Goal: Contribute content: Contribute content

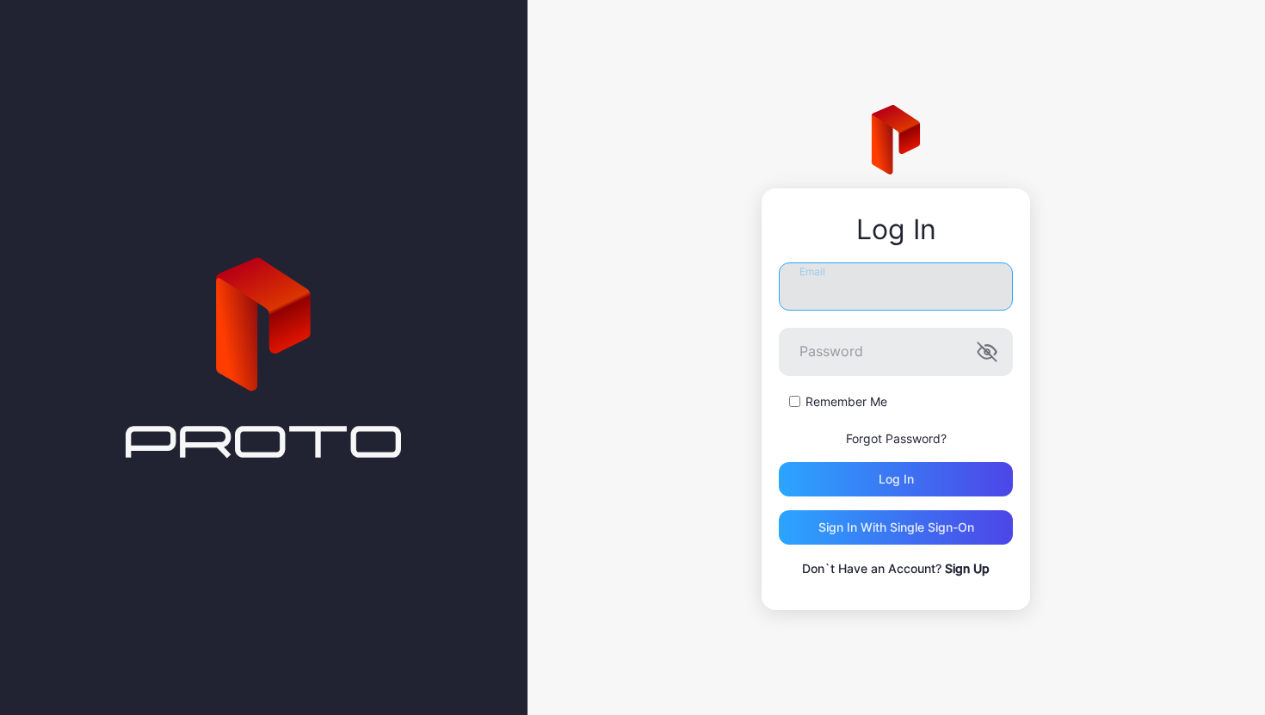
click at [888, 291] on input "Email" at bounding box center [896, 287] width 234 height 48
type input "**********"
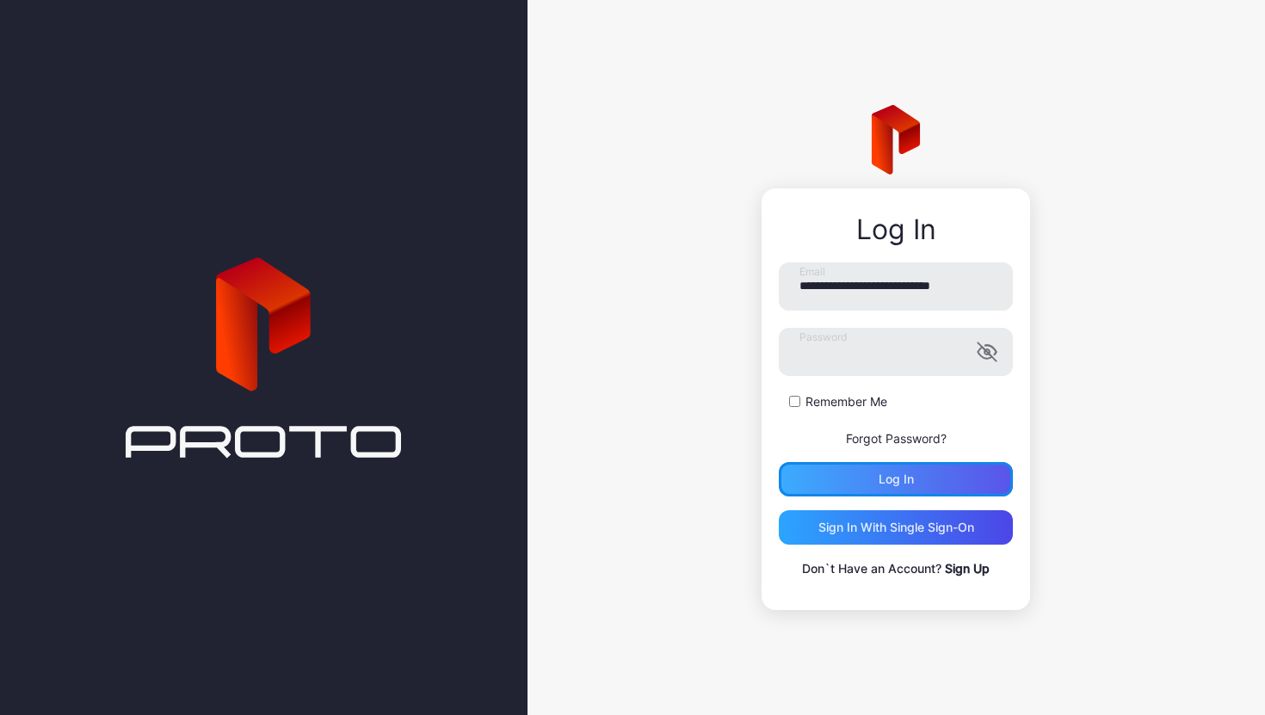
click at [915, 474] on div "Log in" at bounding box center [896, 479] width 234 height 34
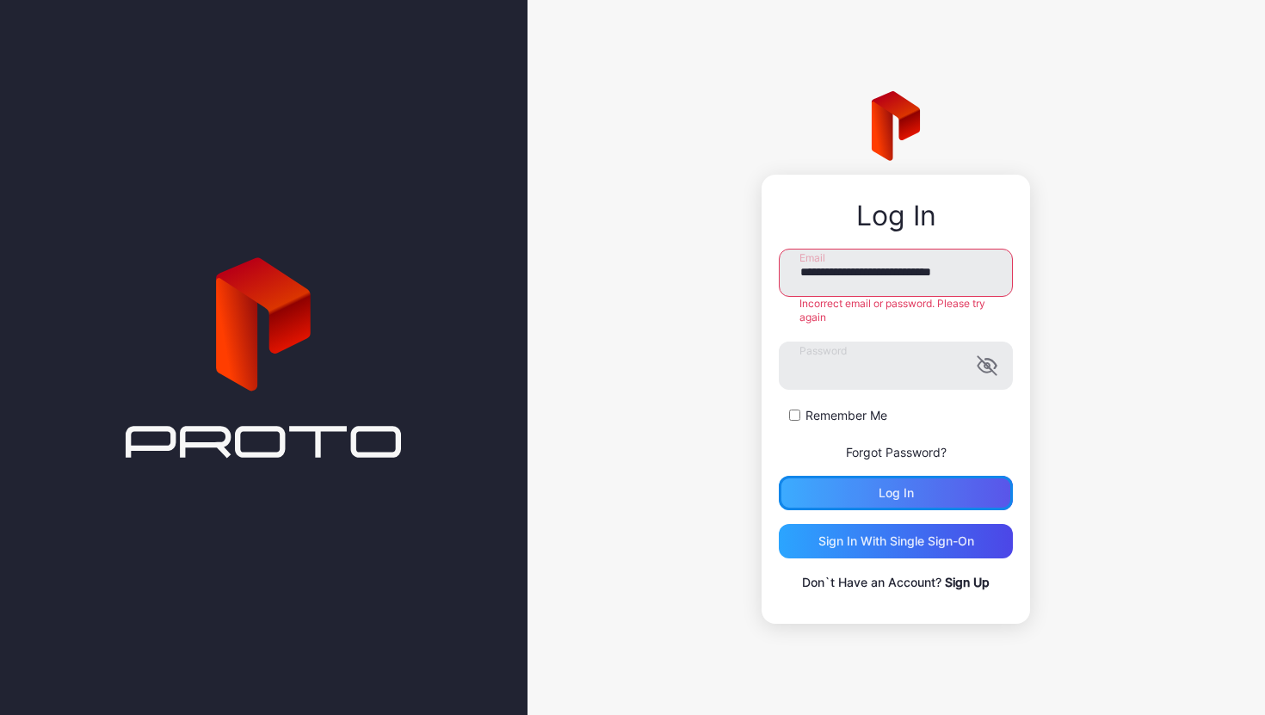
click at [930, 492] on div "Log in" at bounding box center [896, 493] width 234 height 34
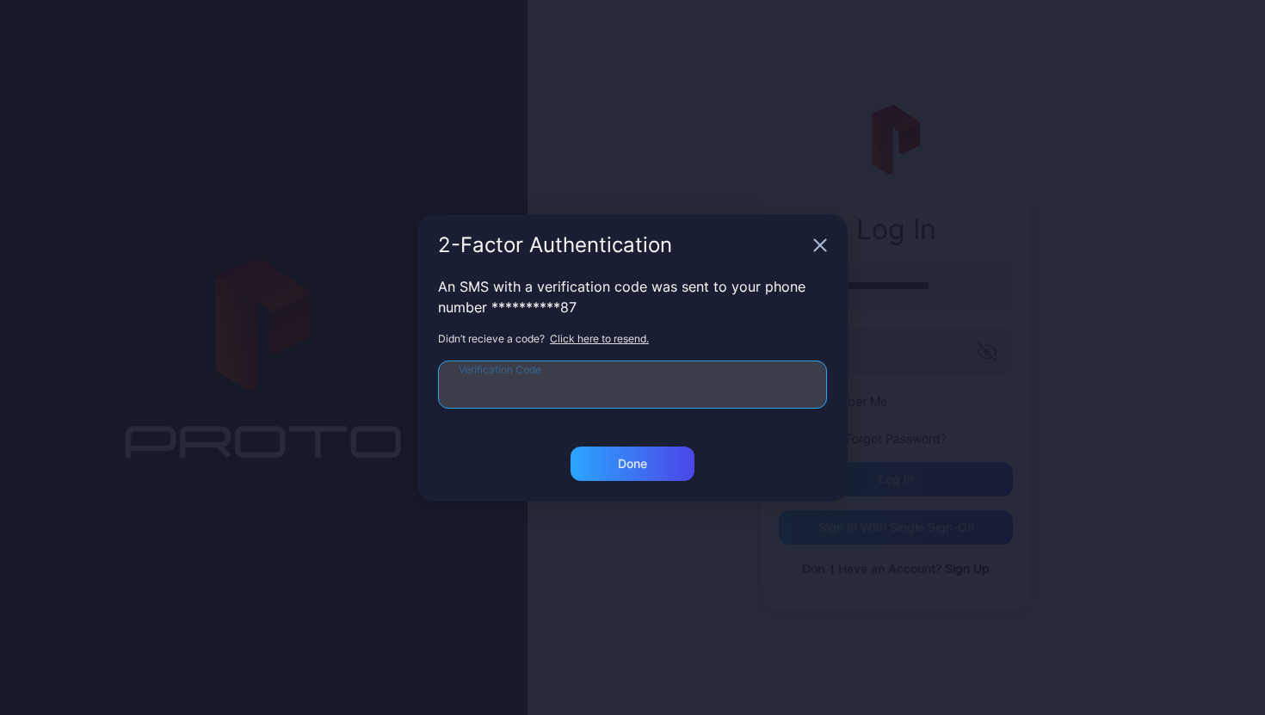
click at [649, 383] on input "Verification Code" at bounding box center [632, 385] width 389 height 48
type input "******"
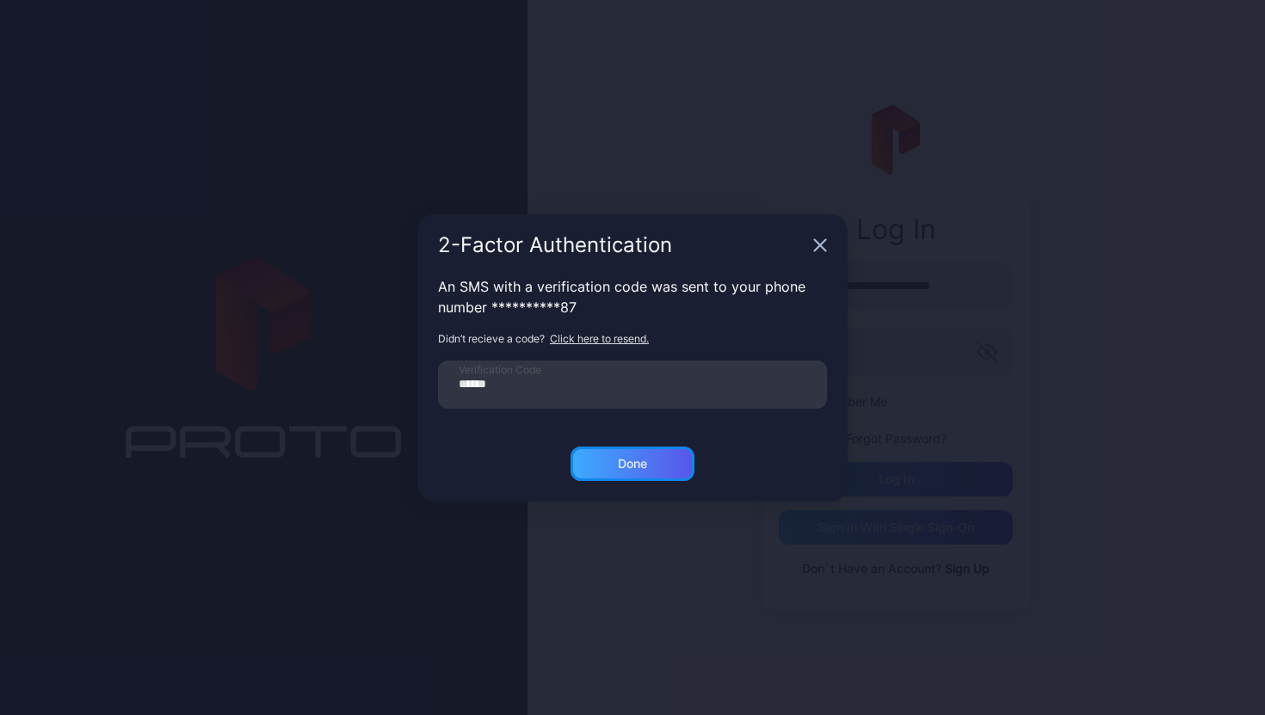
click at [658, 459] on div "Done" at bounding box center [633, 464] width 124 height 34
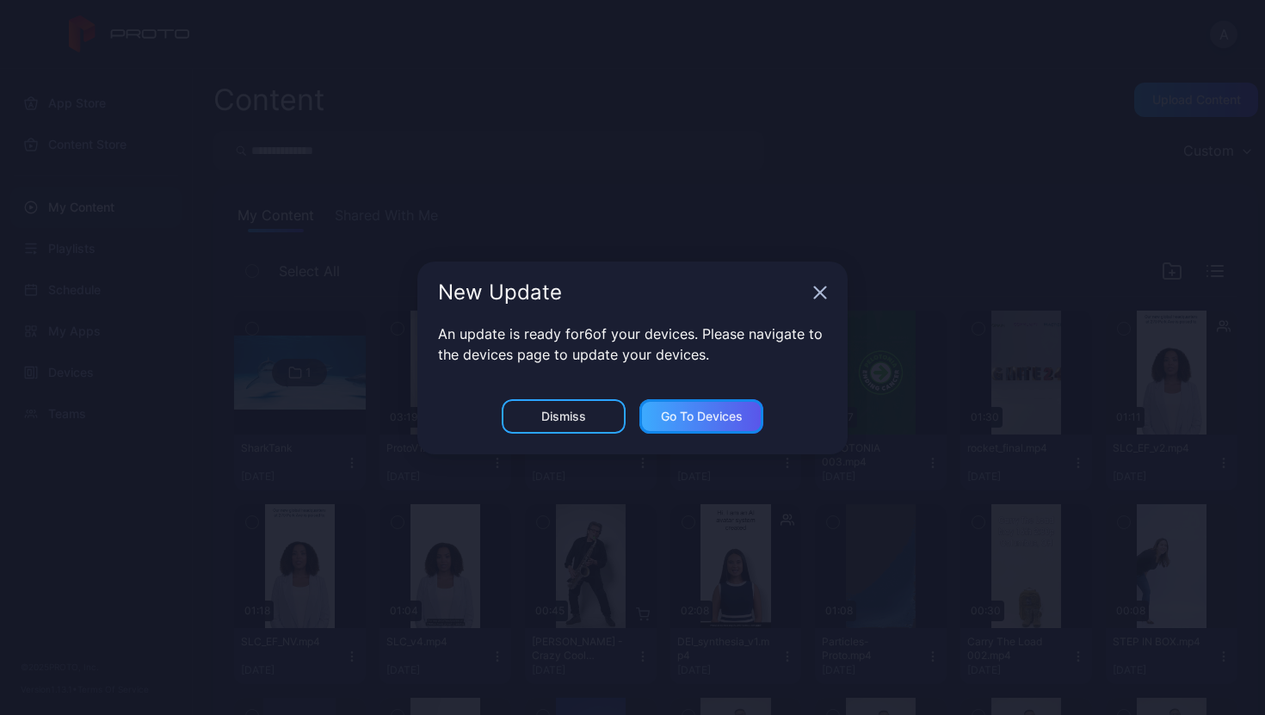
click at [692, 418] on div "Go to devices" at bounding box center [702, 417] width 82 height 14
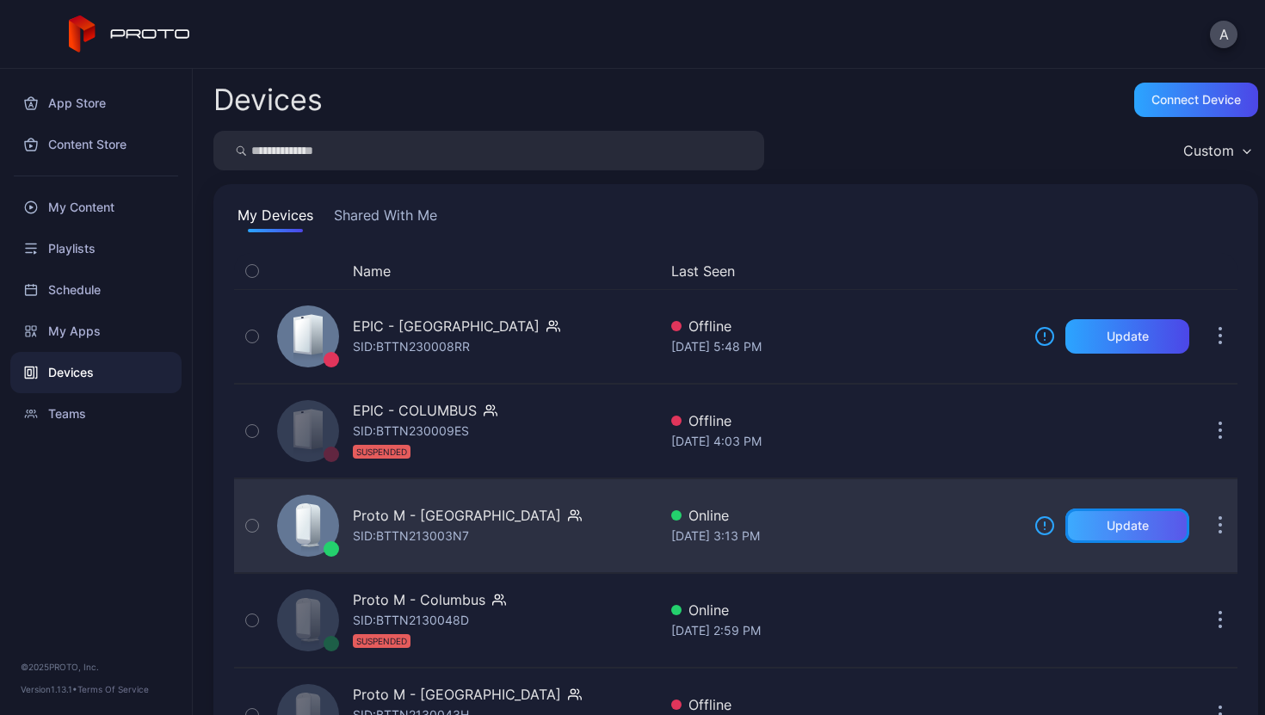
click at [1107, 524] on div "Update" at bounding box center [1128, 526] width 42 height 14
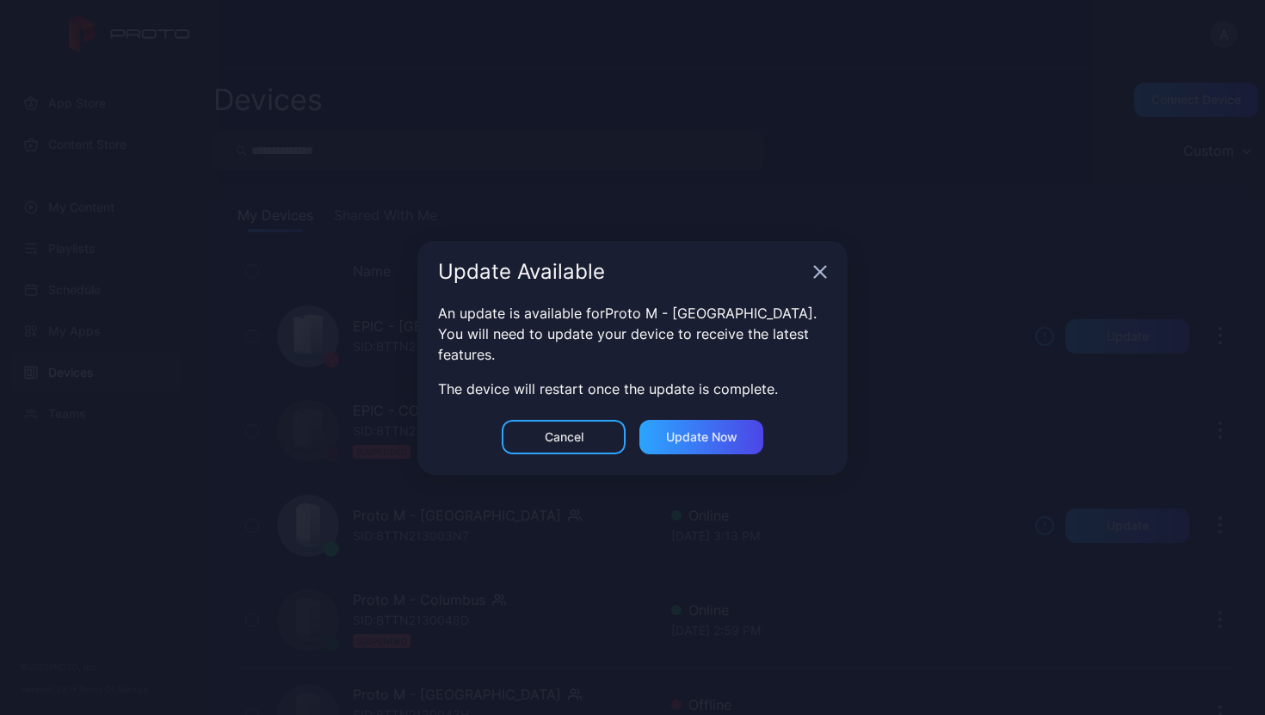
click at [821, 272] on icon "button" at bounding box center [820, 271] width 11 height 11
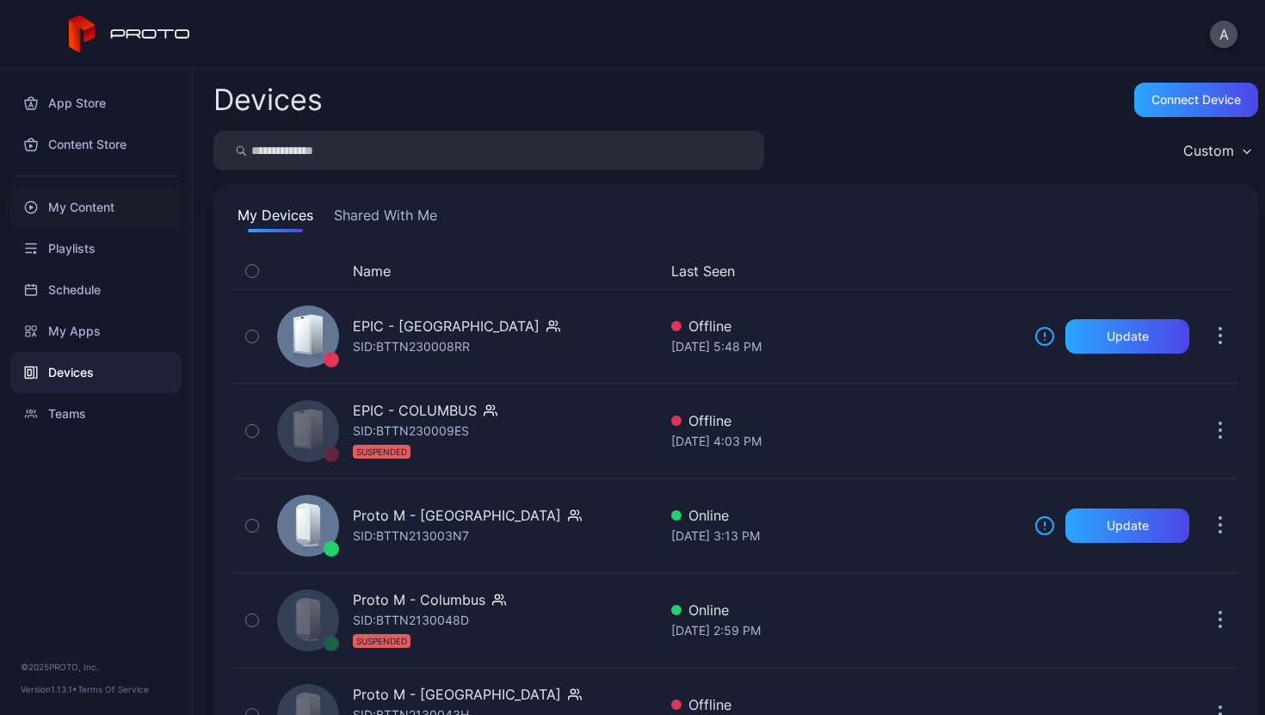
click at [98, 210] on div "My Content" at bounding box center [95, 207] width 171 height 41
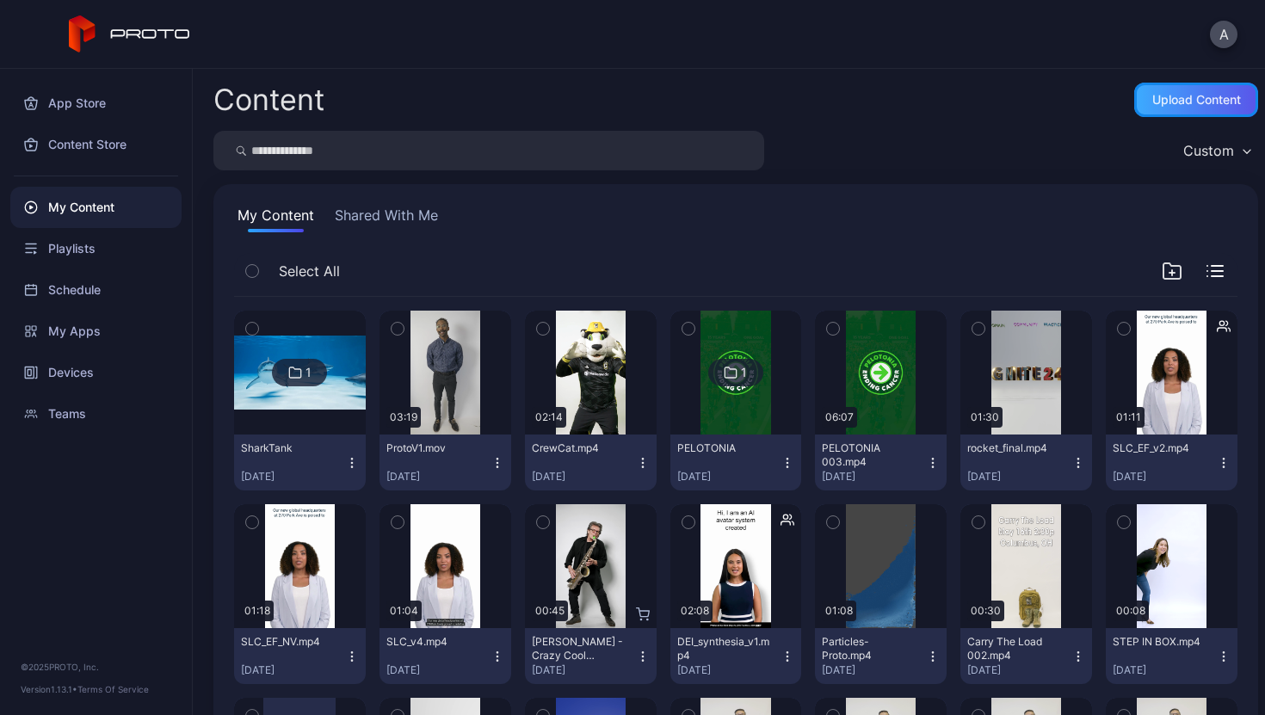
click at [1179, 108] on div "Upload Content" at bounding box center [1197, 100] width 124 height 34
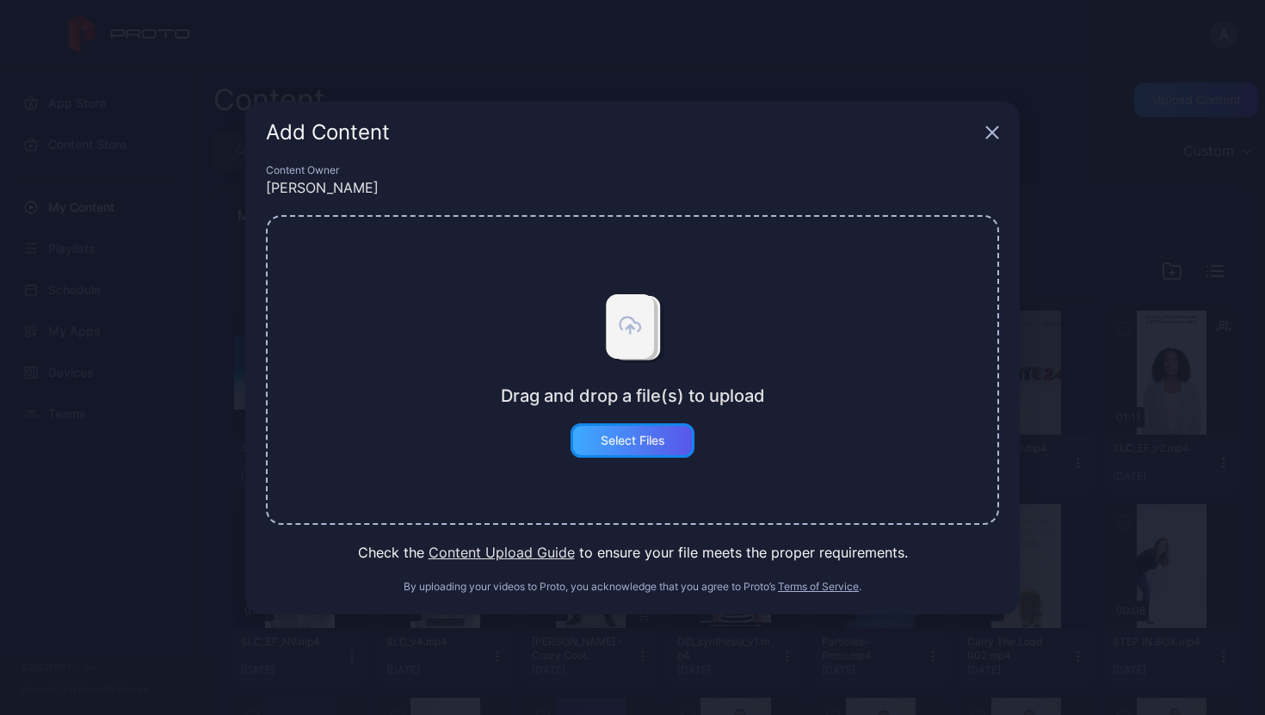
click at [637, 442] on div "Select Files" at bounding box center [633, 441] width 65 height 14
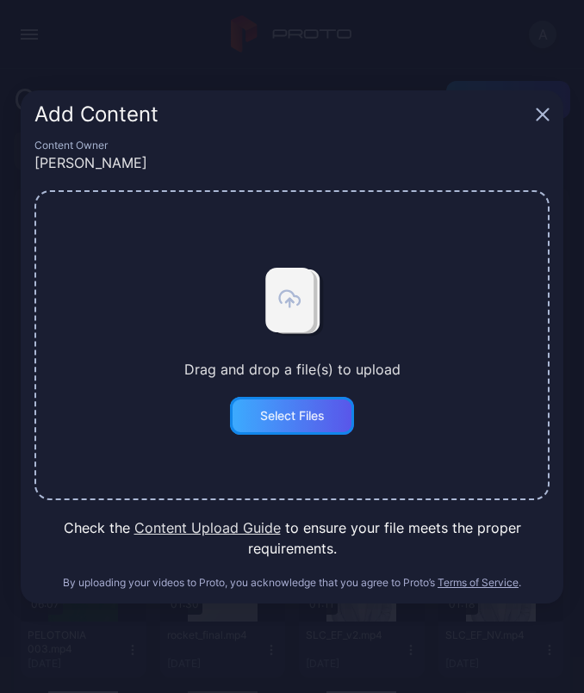
click at [295, 421] on button "Select Files" at bounding box center [292, 416] width 124 height 38
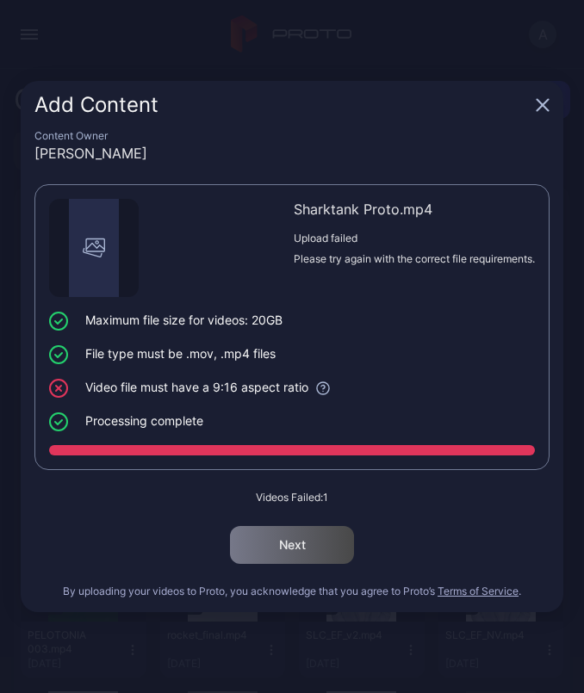
click at [543, 108] on icon "button" at bounding box center [542, 104] width 11 height 11
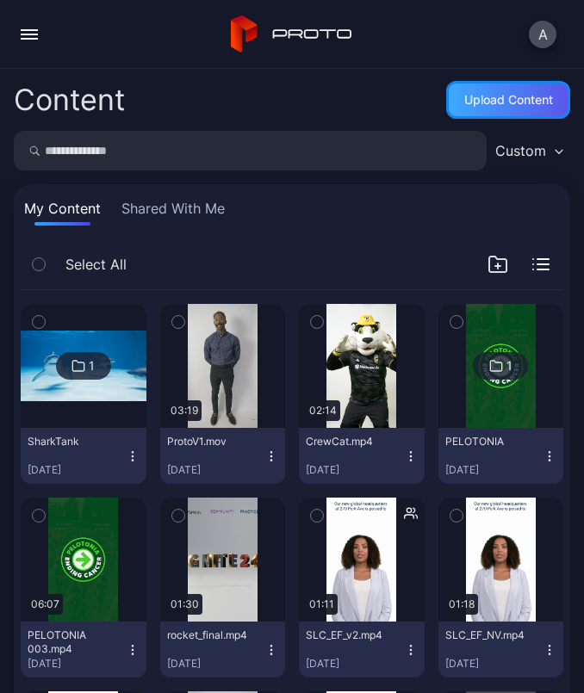
click at [465, 93] on div "Upload Content" at bounding box center [508, 100] width 89 height 14
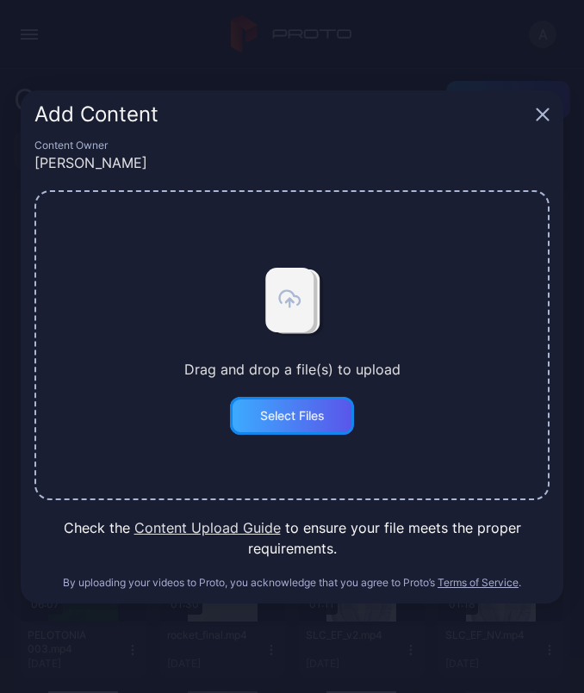
click at [280, 419] on div "Select Files" at bounding box center [292, 416] width 65 height 14
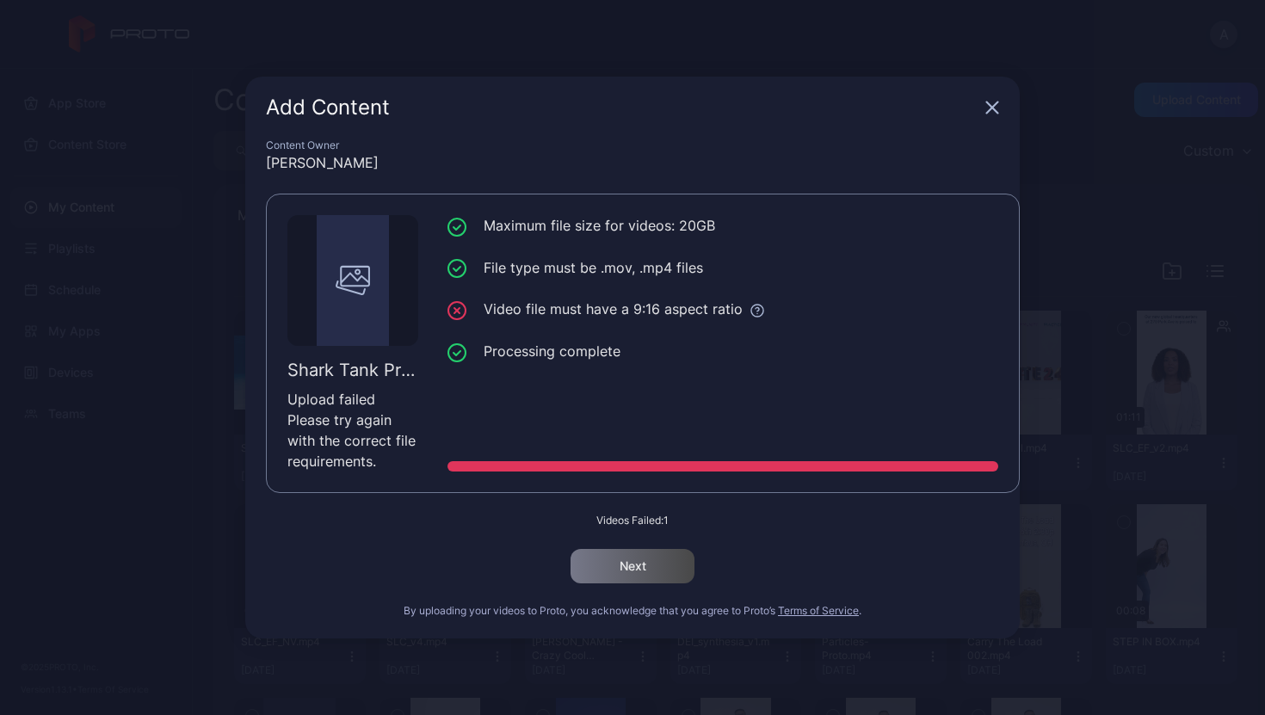
click at [993, 102] on icon "button" at bounding box center [993, 108] width 14 height 14
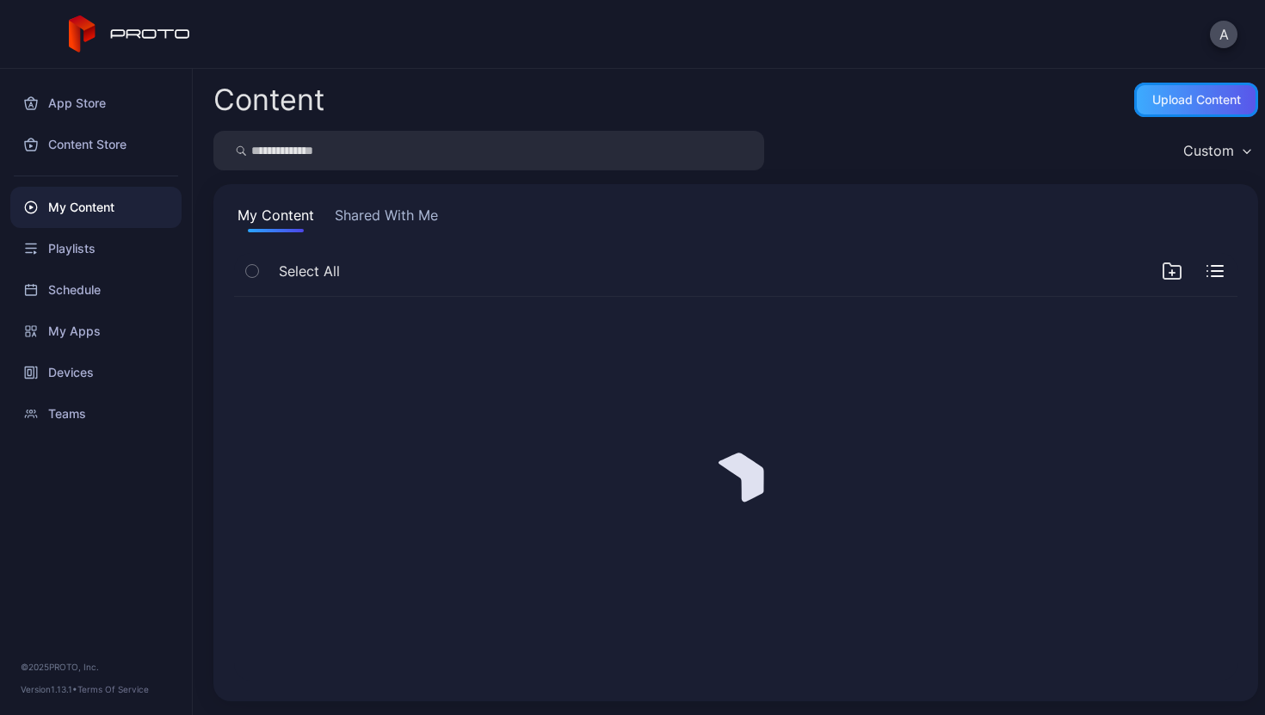
click at [1167, 105] on div "Upload Content" at bounding box center [1197, 100] width 89 height 14
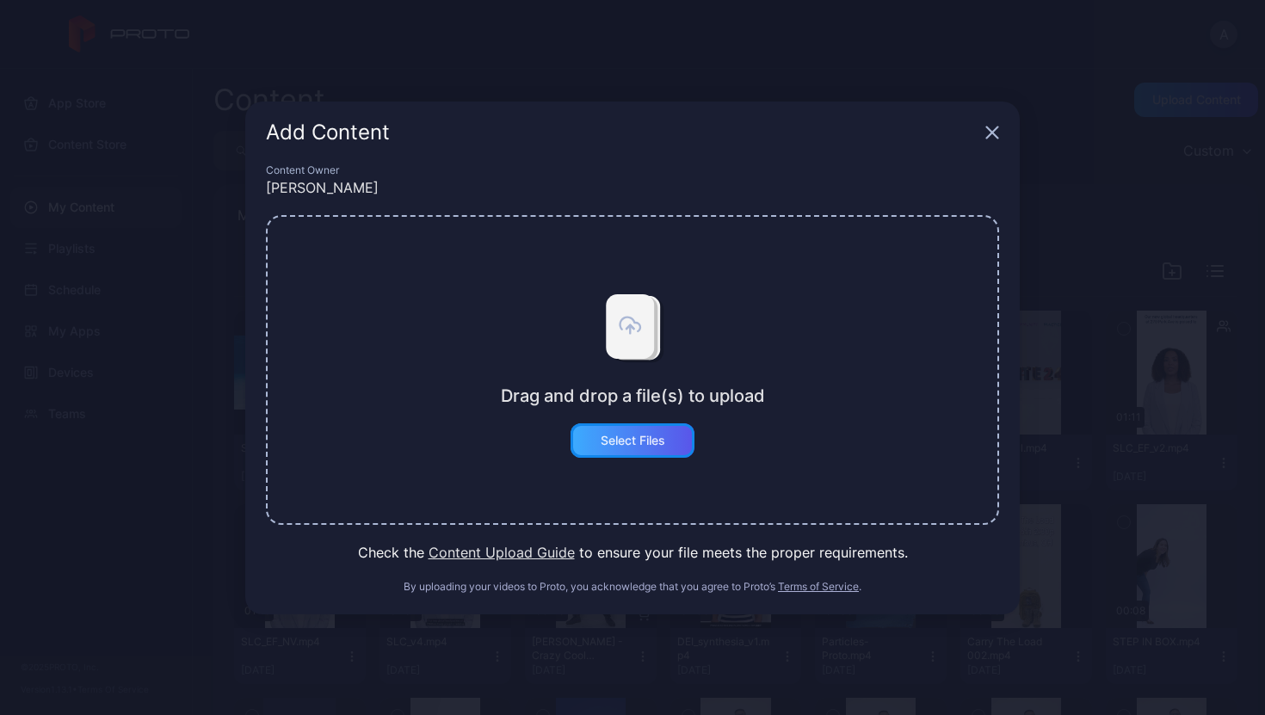
click at [637, 437] on div "Select Files" at bounding box center [633, 441] width 65 height 14
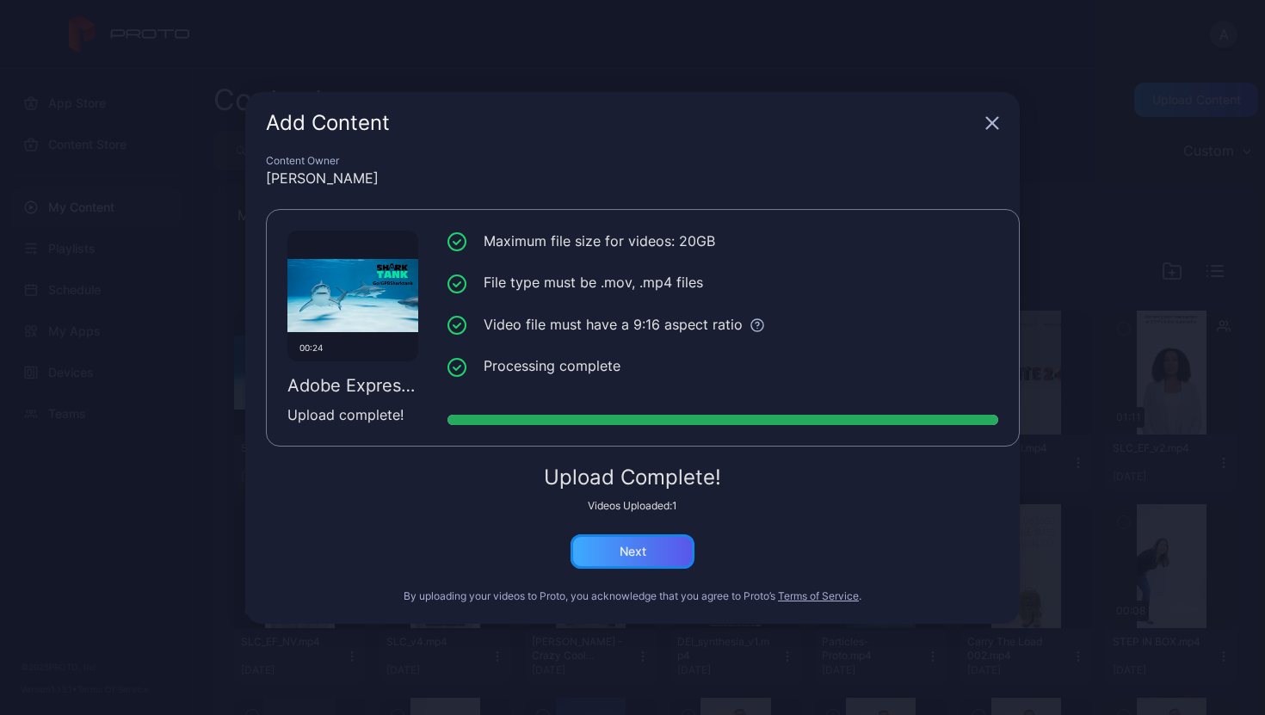
click at [654, 558] on div "Next" at bounding box center [633, 552] width 124 height 34
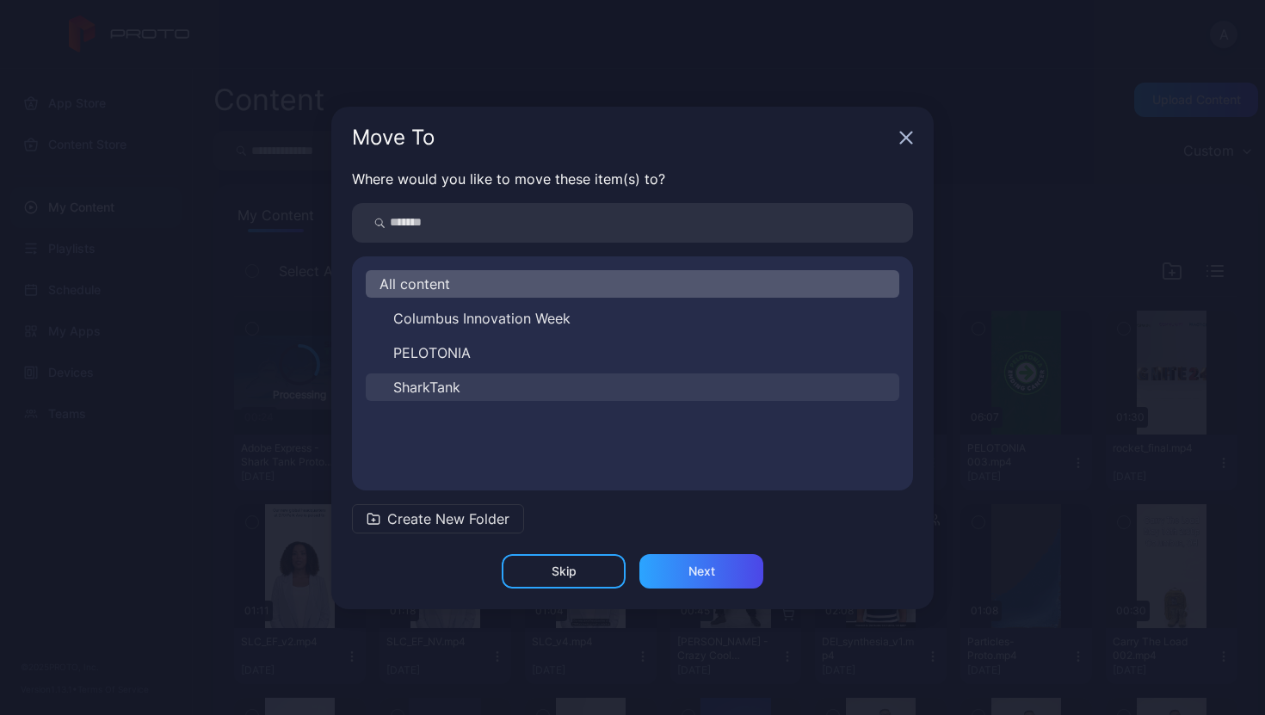
click at [511, 388] on button "SharkTank" at bounding box center [633, 388] width 534 height 28
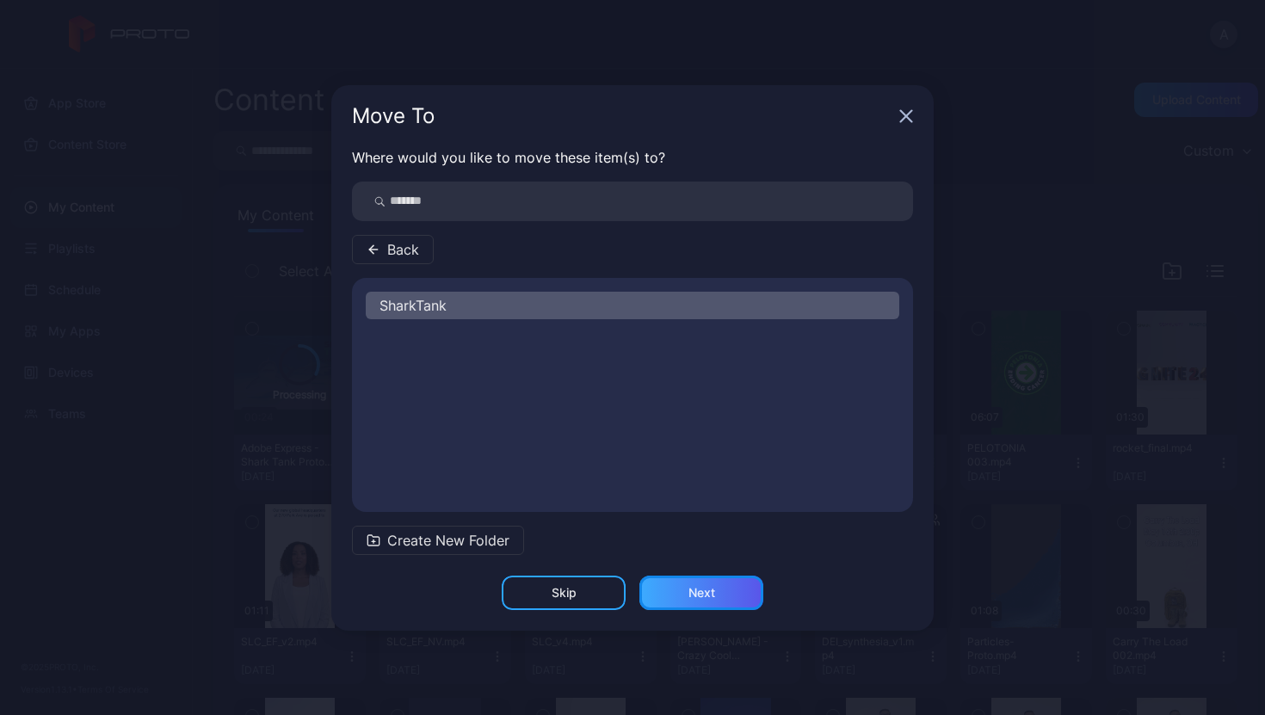
click at [709, 597] on div "Next" at bounding box center [702, 593] width 27 height 14
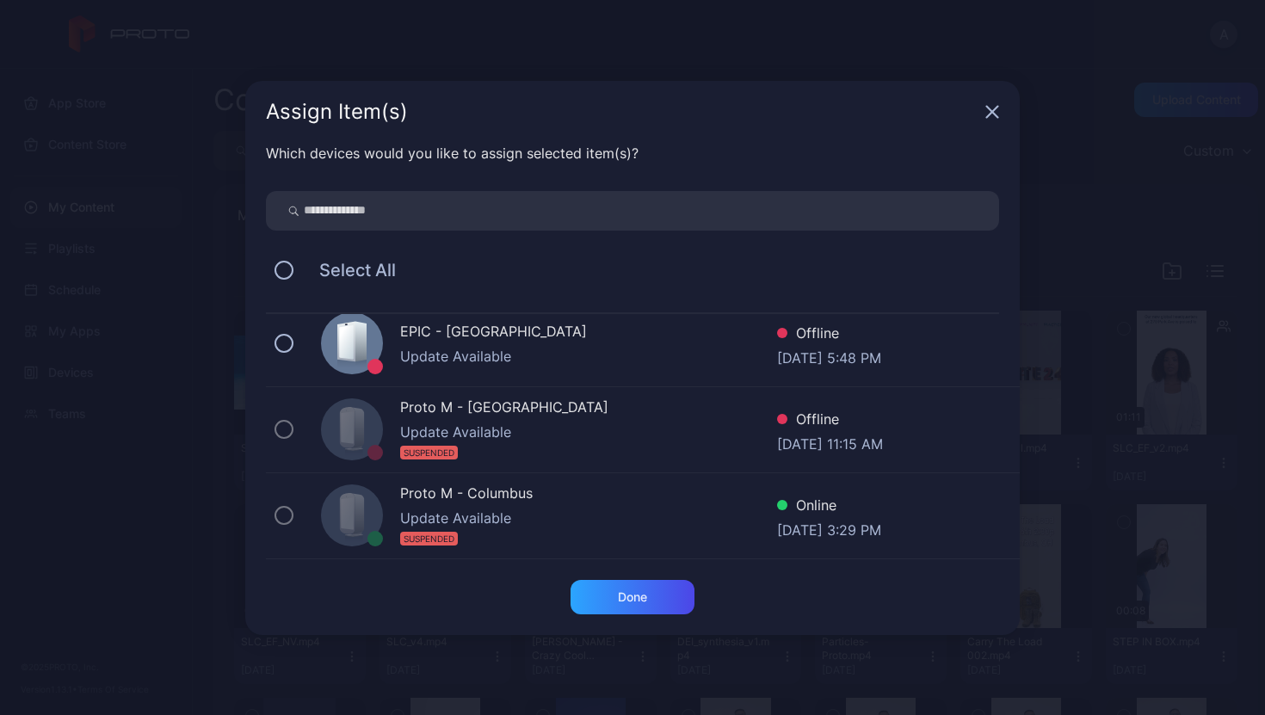
scroll to position [271, 0]
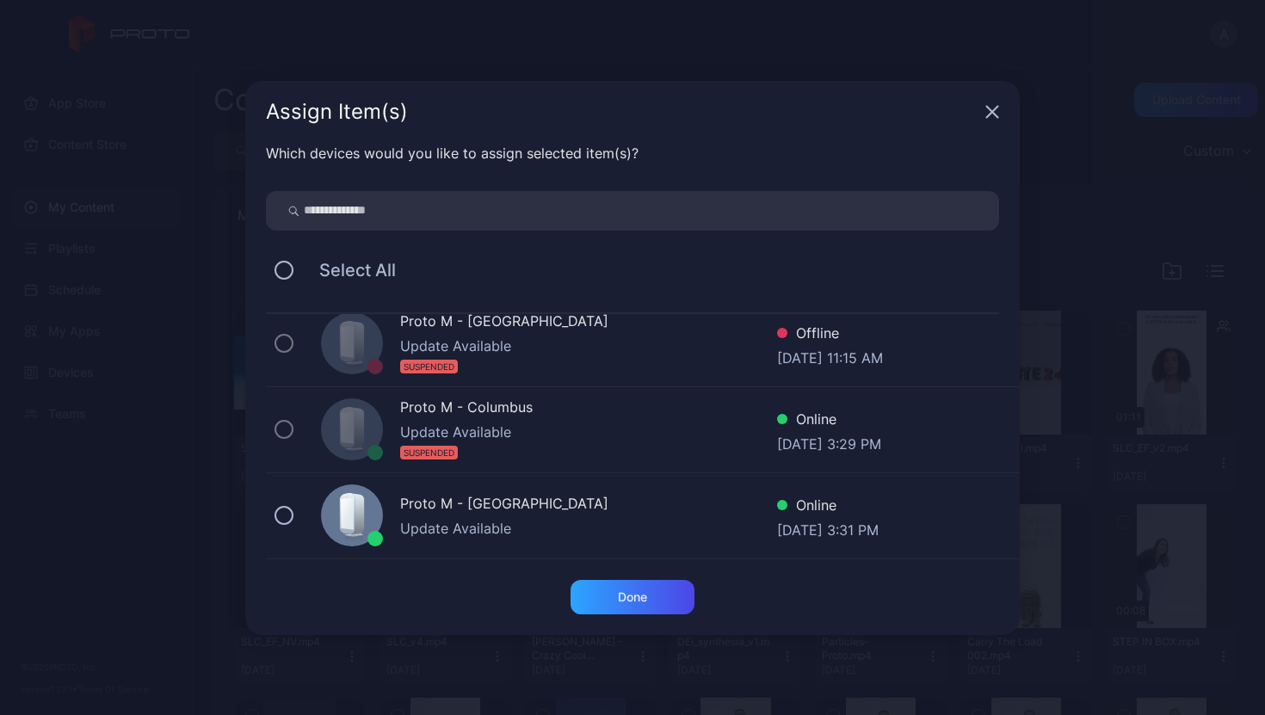
click at [561, 502] on div "Proto M - [GEOGRAPHIC_DATA]" at bounding box center [588, 505] width 377 height 25
click at [628, 595] on div "Done" at bounding box center [632, 598] width 29 height 14
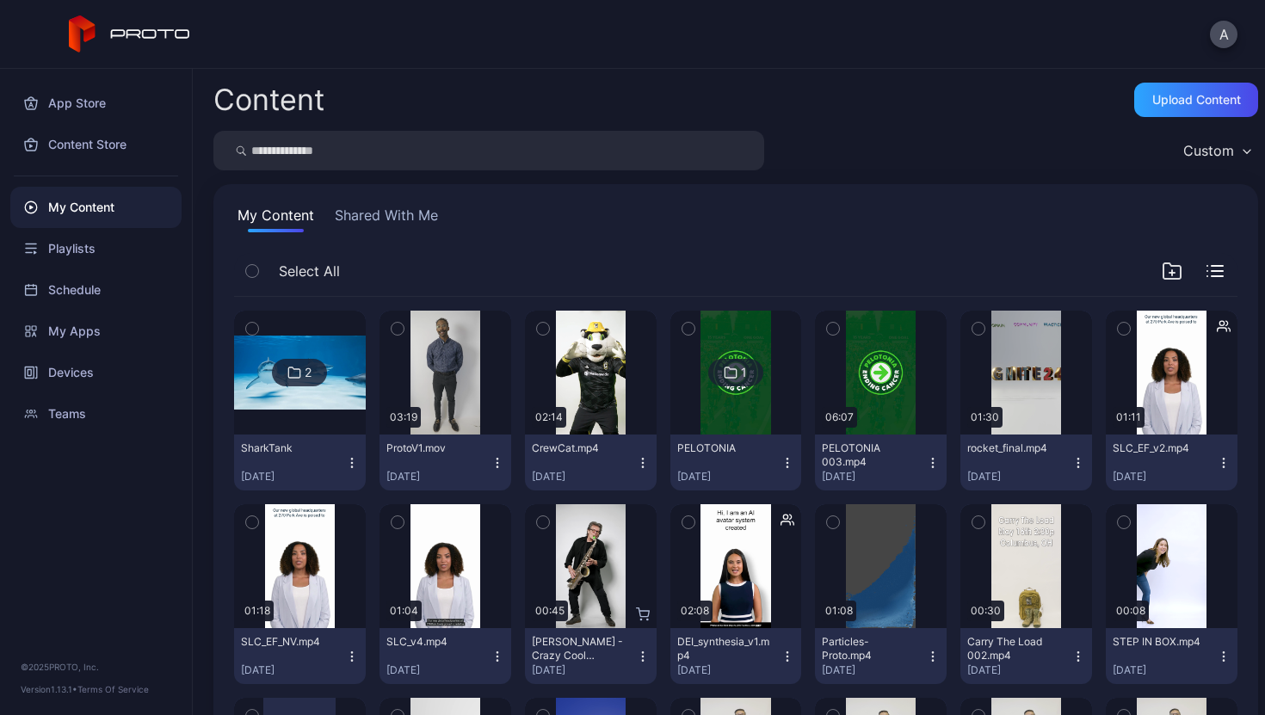
click at [321, 418] on div at bounding box center [300, 373] width 124 height 124
